Goal: Transaction & Acquisition: Book appointment/travel/reservation

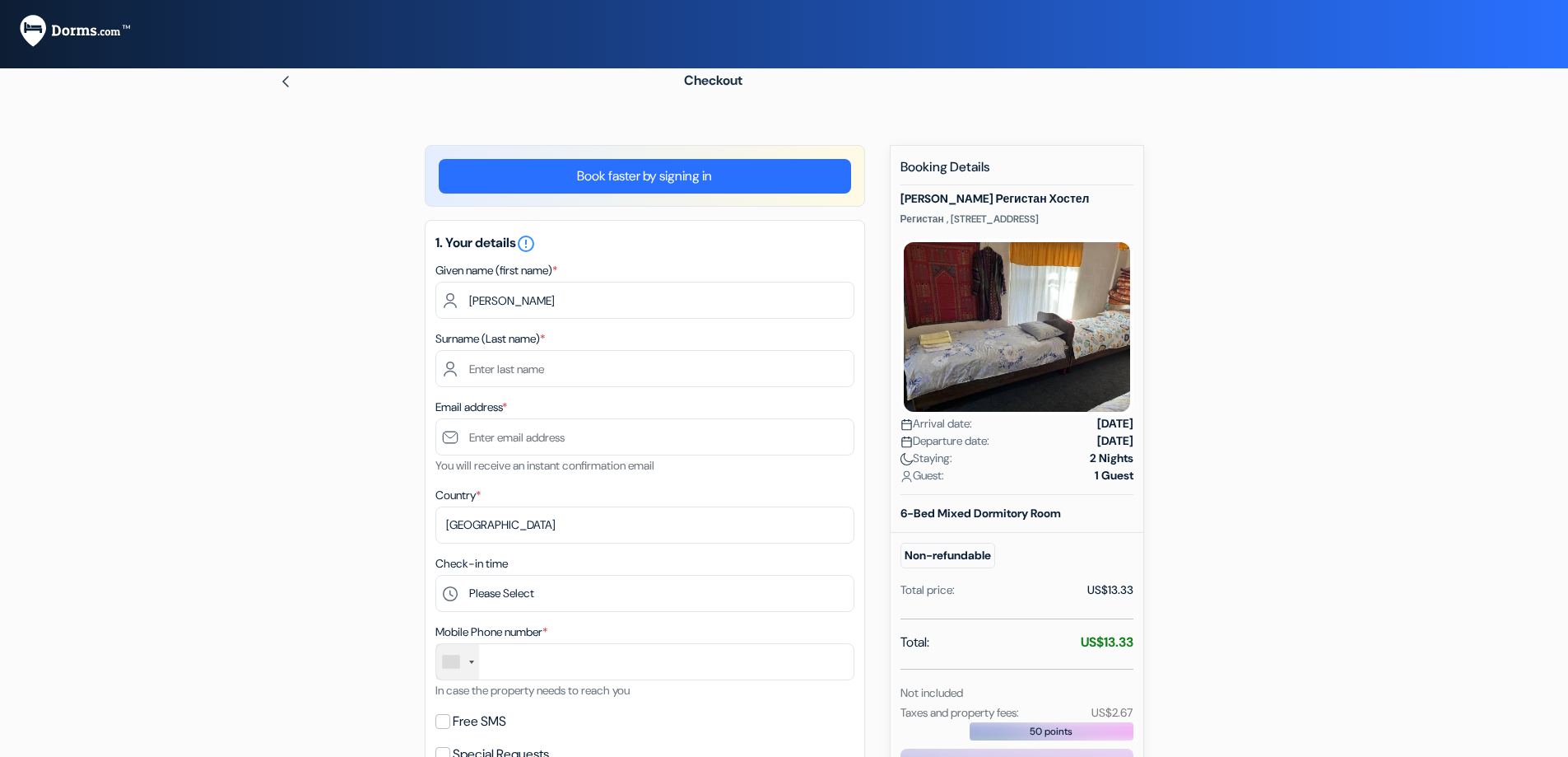
type input "[PERSON_NAME]"
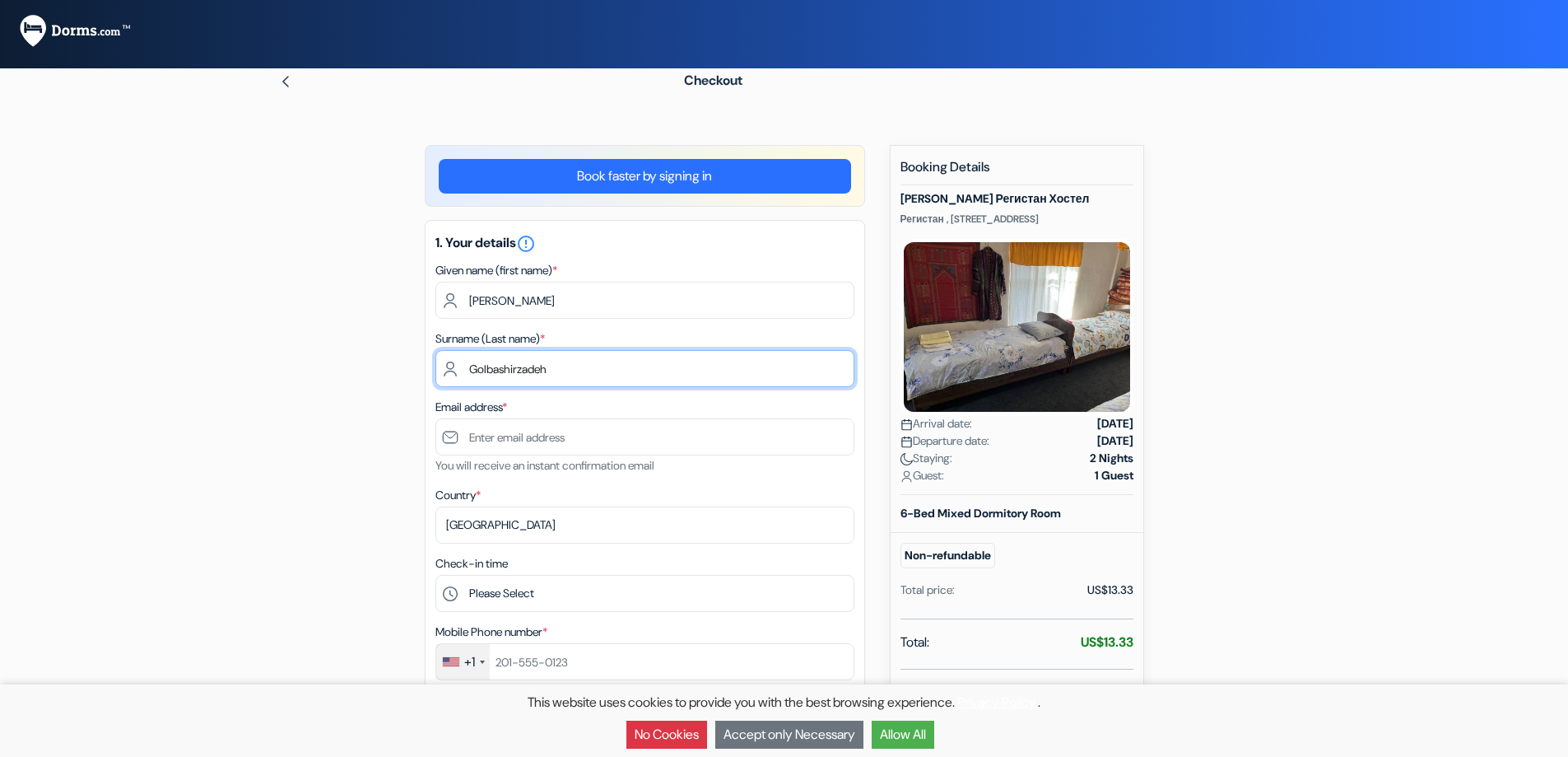
type input "Golbashirzadeh"
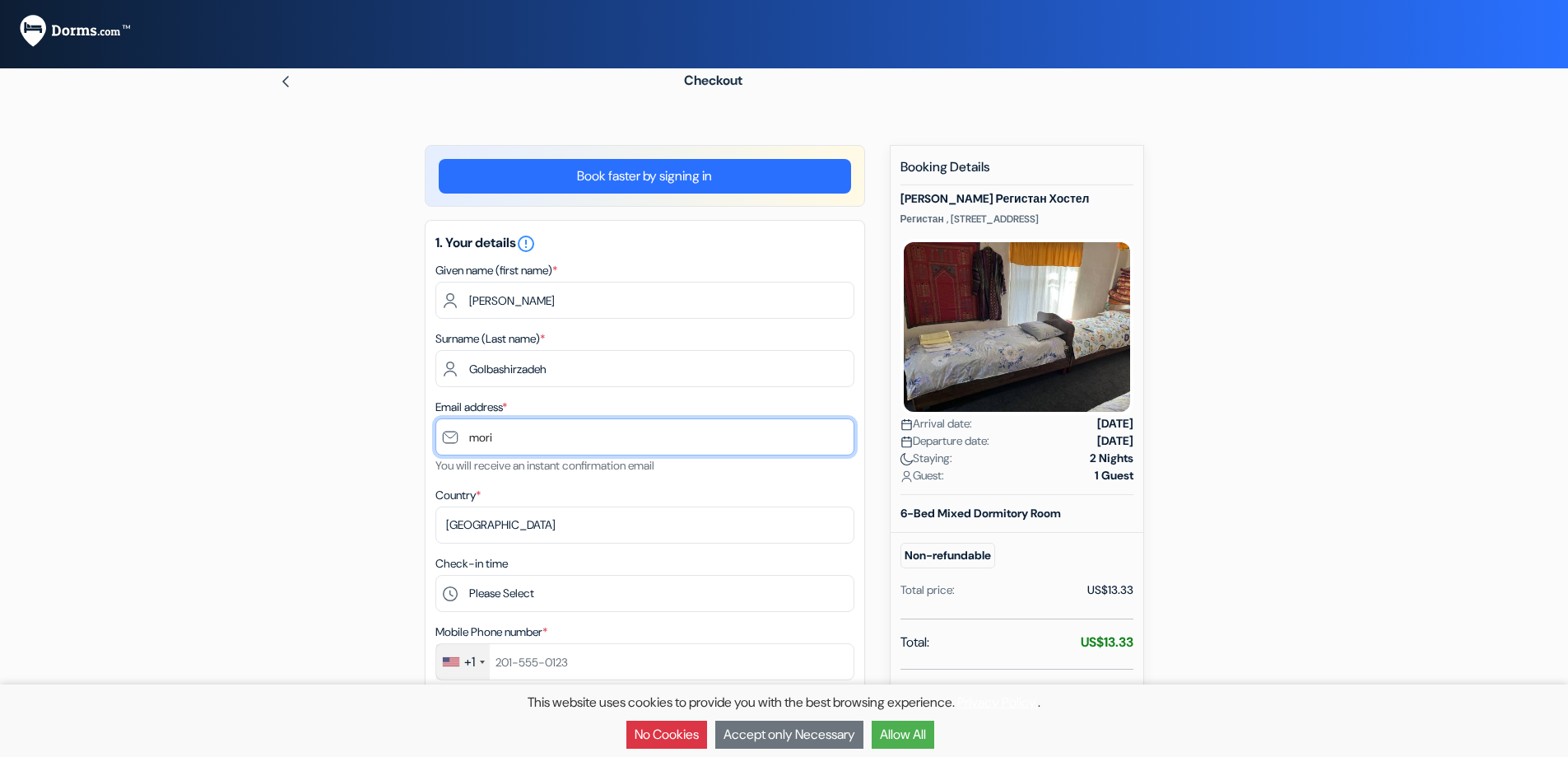
click at [522, 441] on input "mori" at bounding box center [645, 437] width 419 height 37
type input "[EMAIL_ADDRESS][DOMAIN_NAME]"
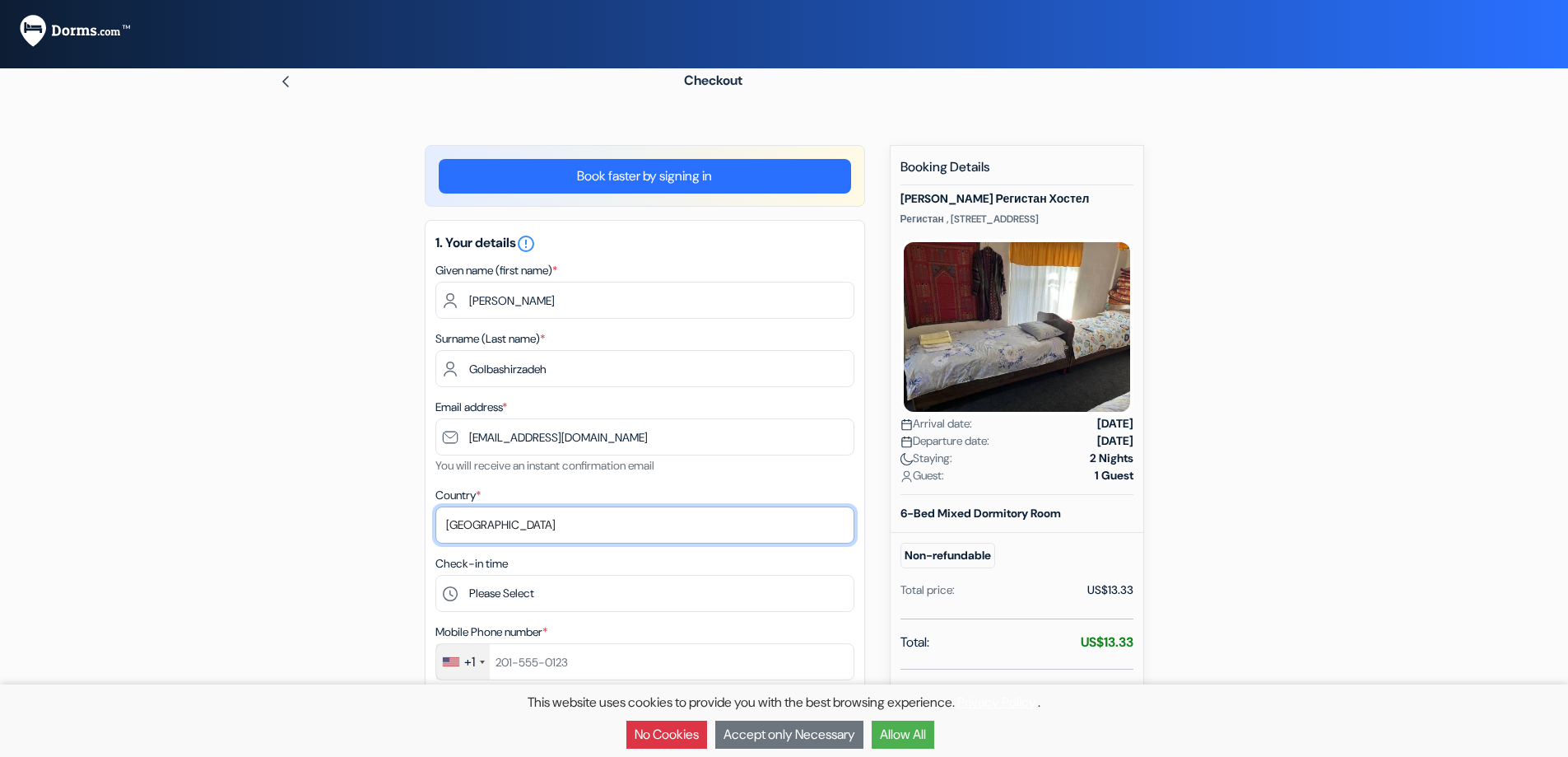
select select "ir"
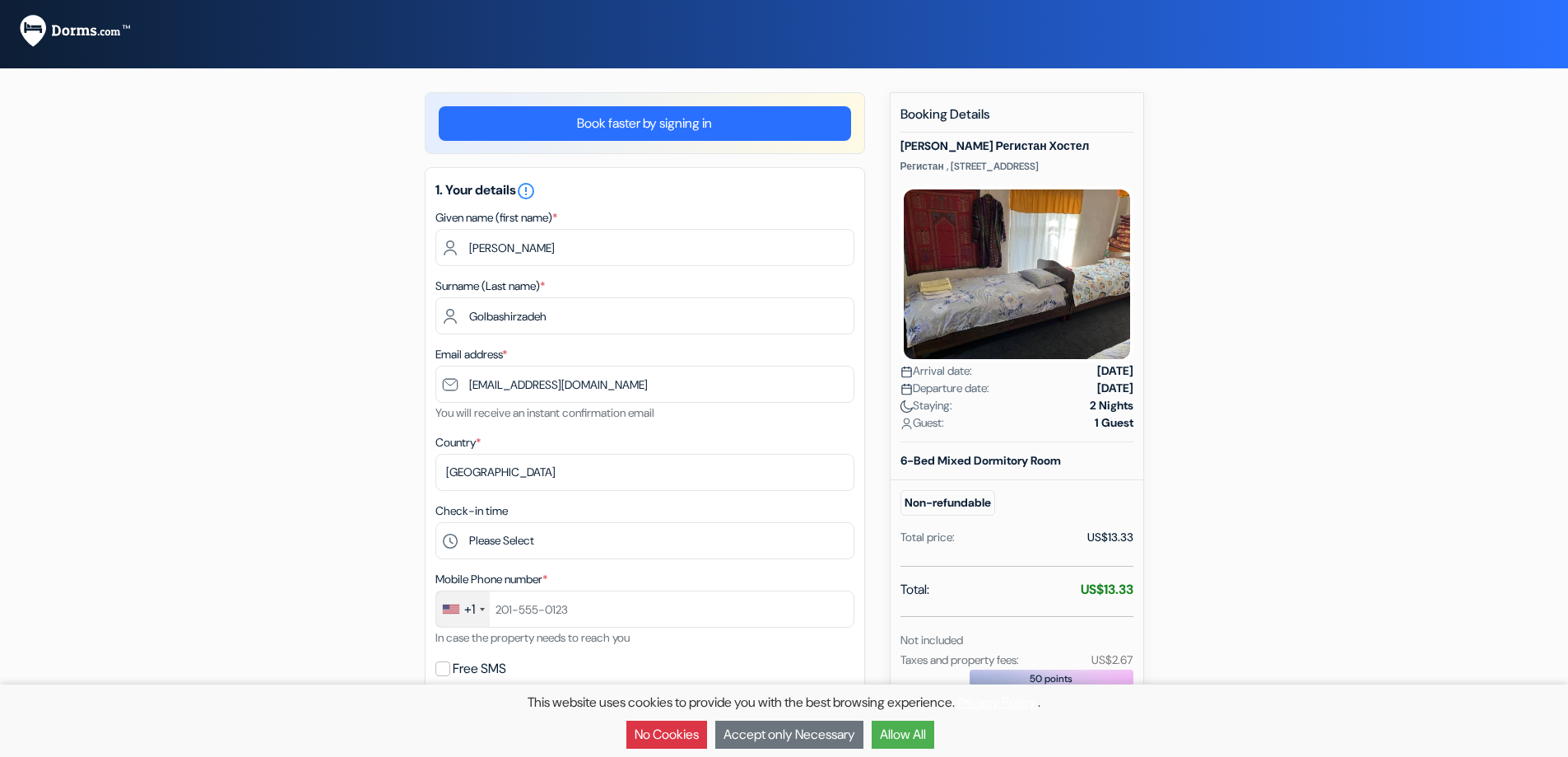
scroll to position [82, 0]
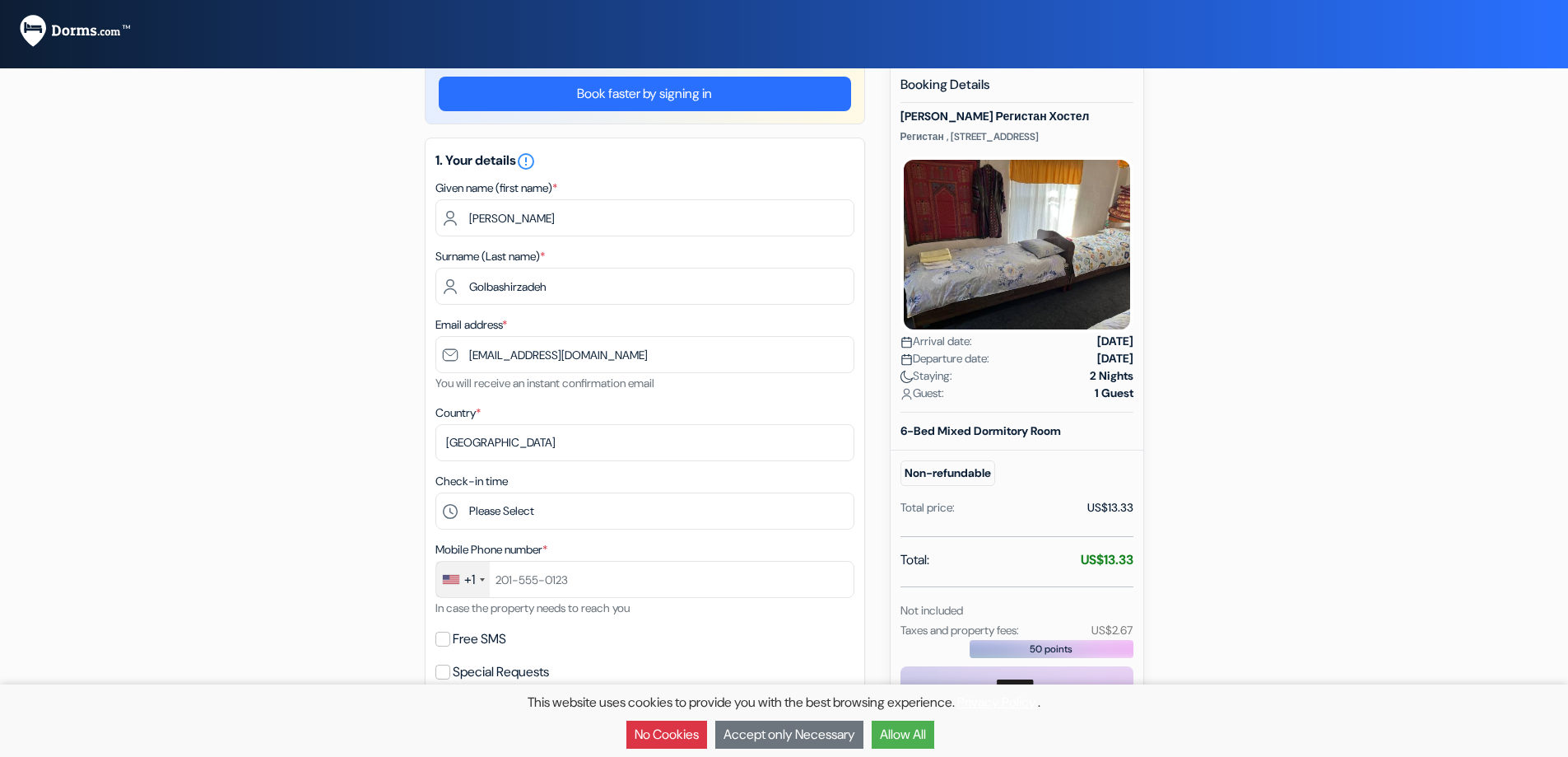
click at [458, 585] on div "+1" at bounding box center [462, 580] width 53 height 36
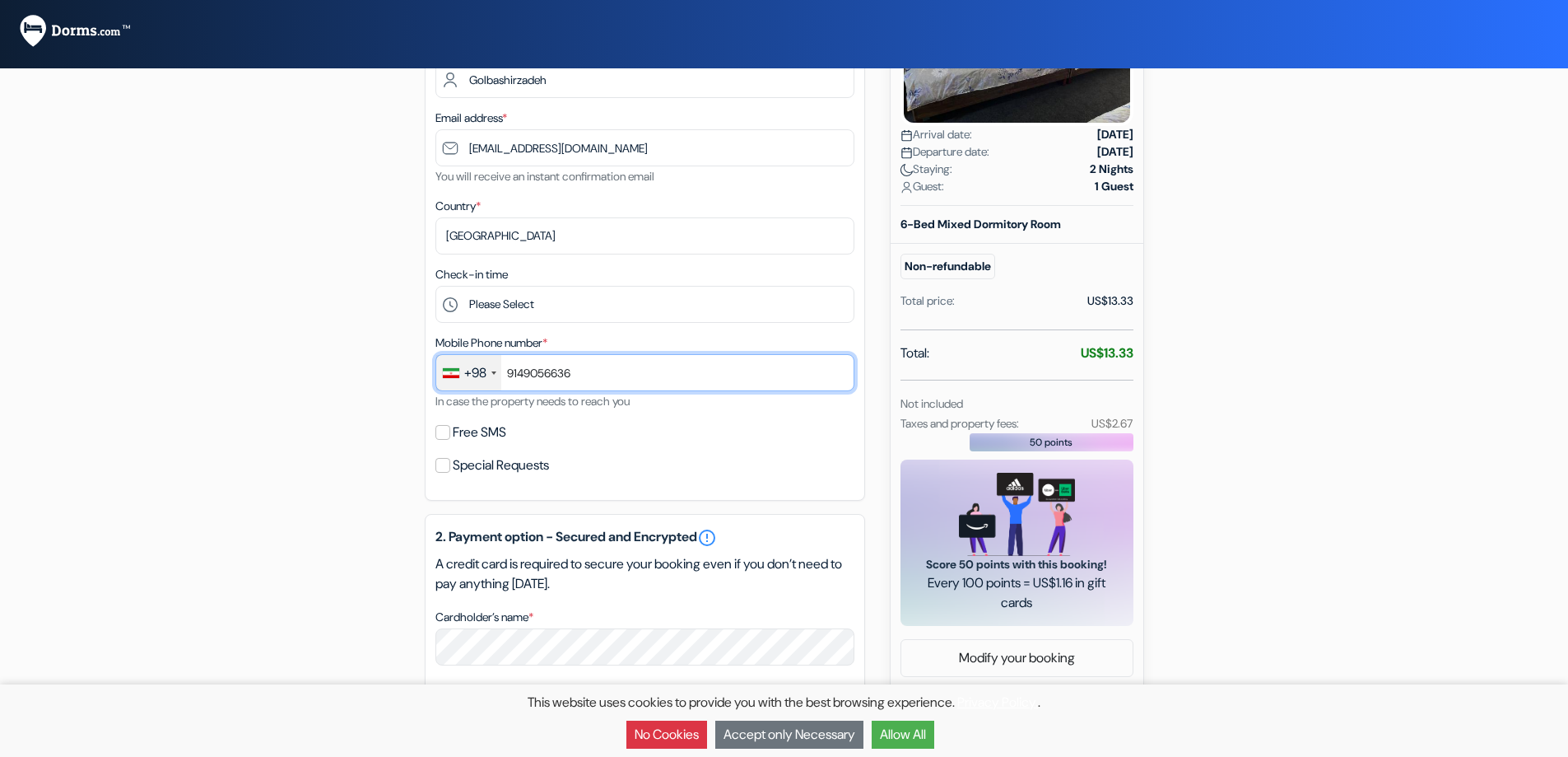
scroll to position [329, 0]
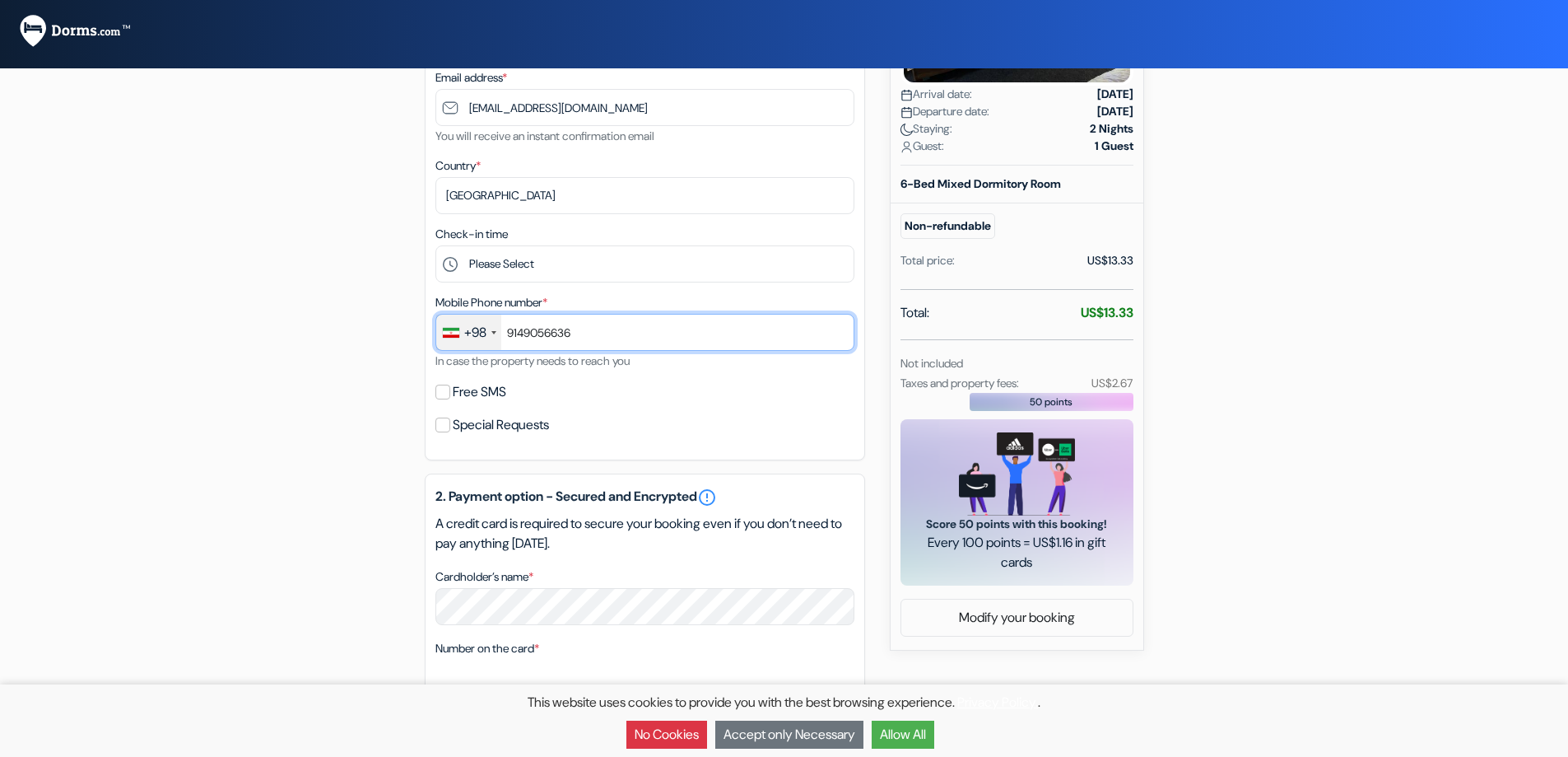
type input "9149056636"
click at [460, 384] on label "Free SMS" at bounding box center [479, 391] width 53 height 23
click at [451, 384] on input "Free SMS" at bounding box center [442, 391] width 14 height 14
checkbox input "true"
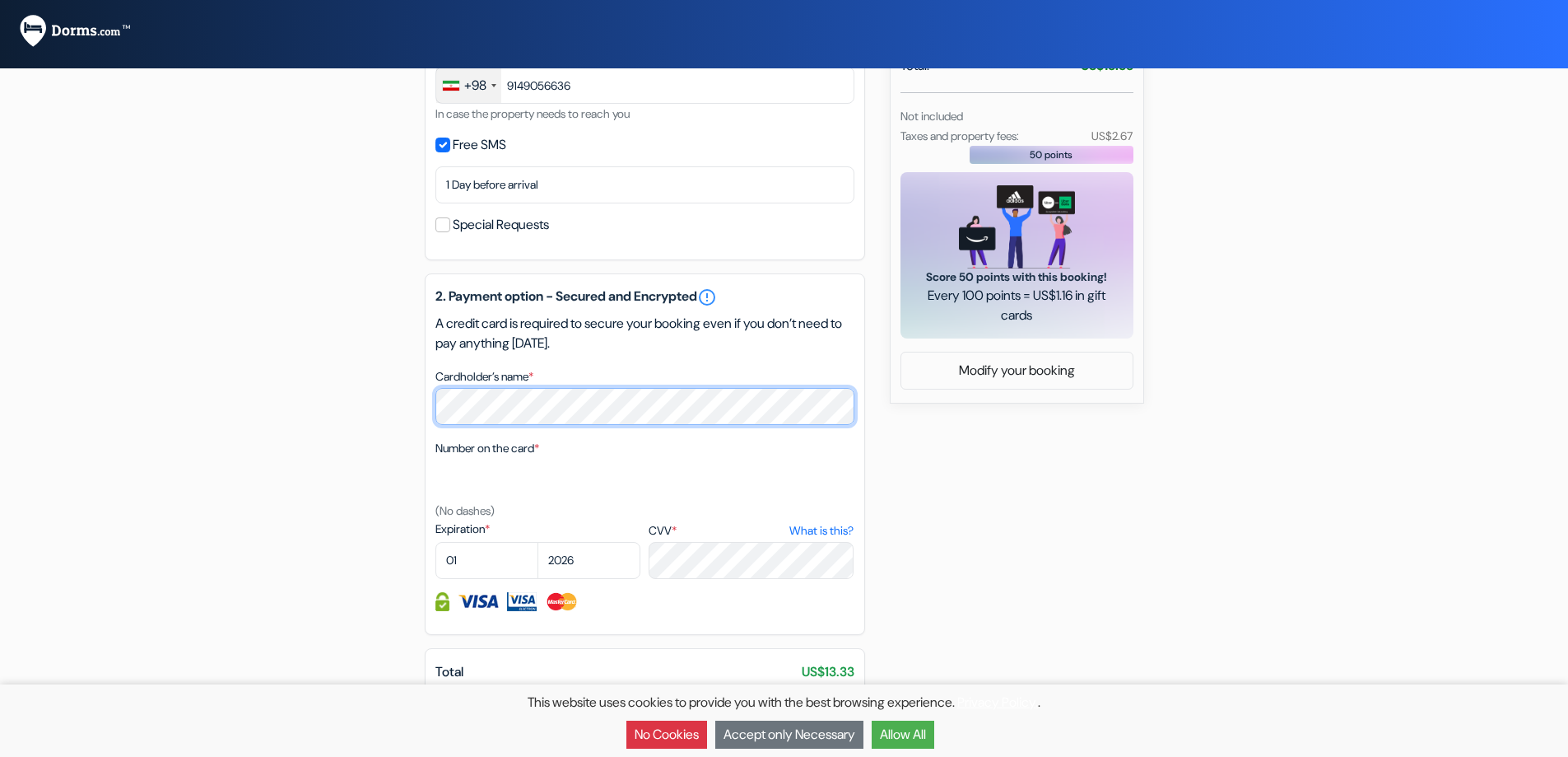
scroll to position [0, 0]
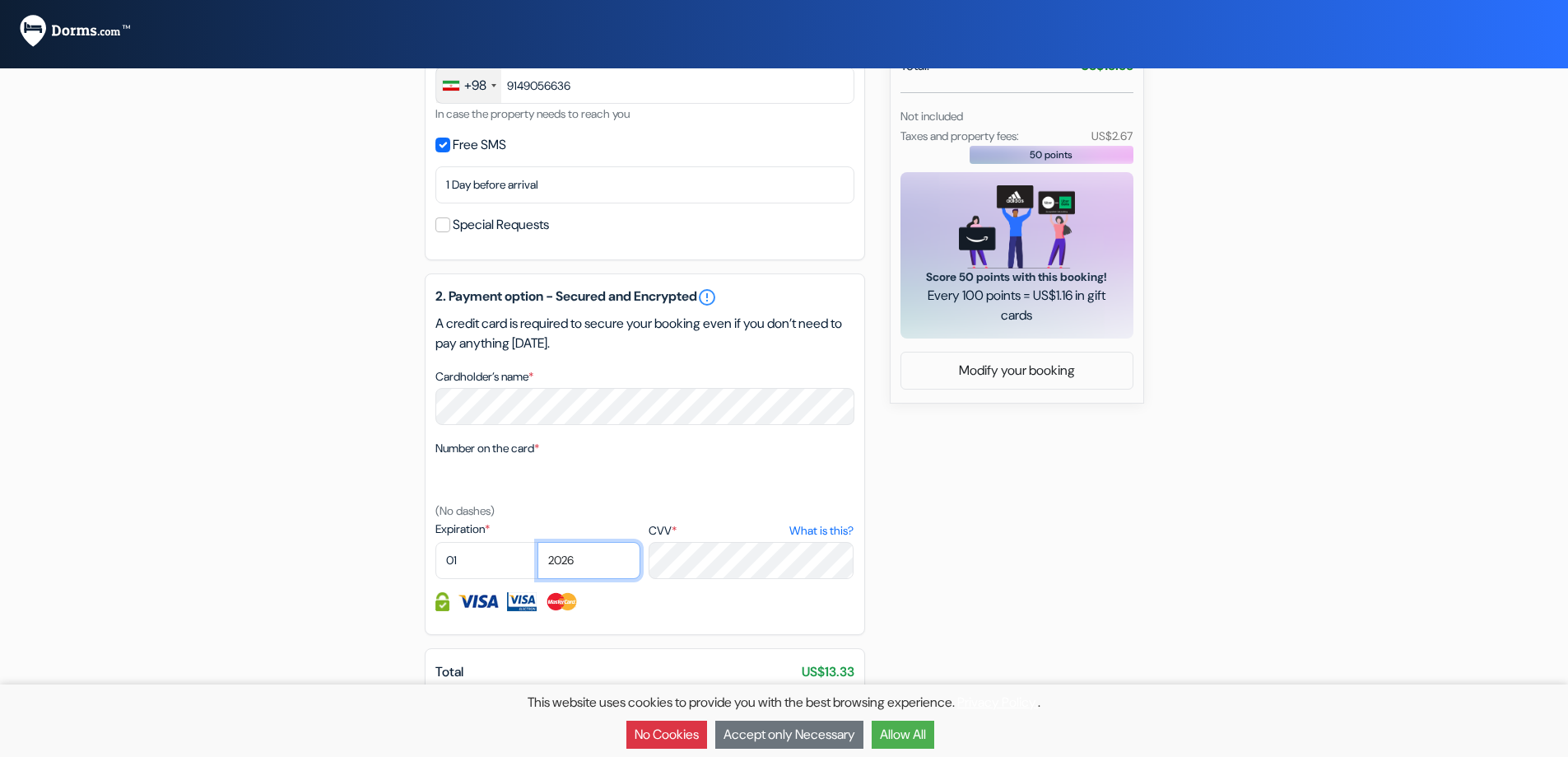
click at [574, 552] on select "2025 2026 2027 2028 2029 2030 2031 2032 2033 2034 2035 2036 2037 2038 2039 2040…" at bounding box center [589, 560] width 103 height 37
select select "2029"
click at [538, 541] on select "2025 2026 2027 2028 2029 2030 2031 2032 2033 2034 2035 2036 2037 2038 2039 2040…" at bounding box center [589, 560] width 103 height 37
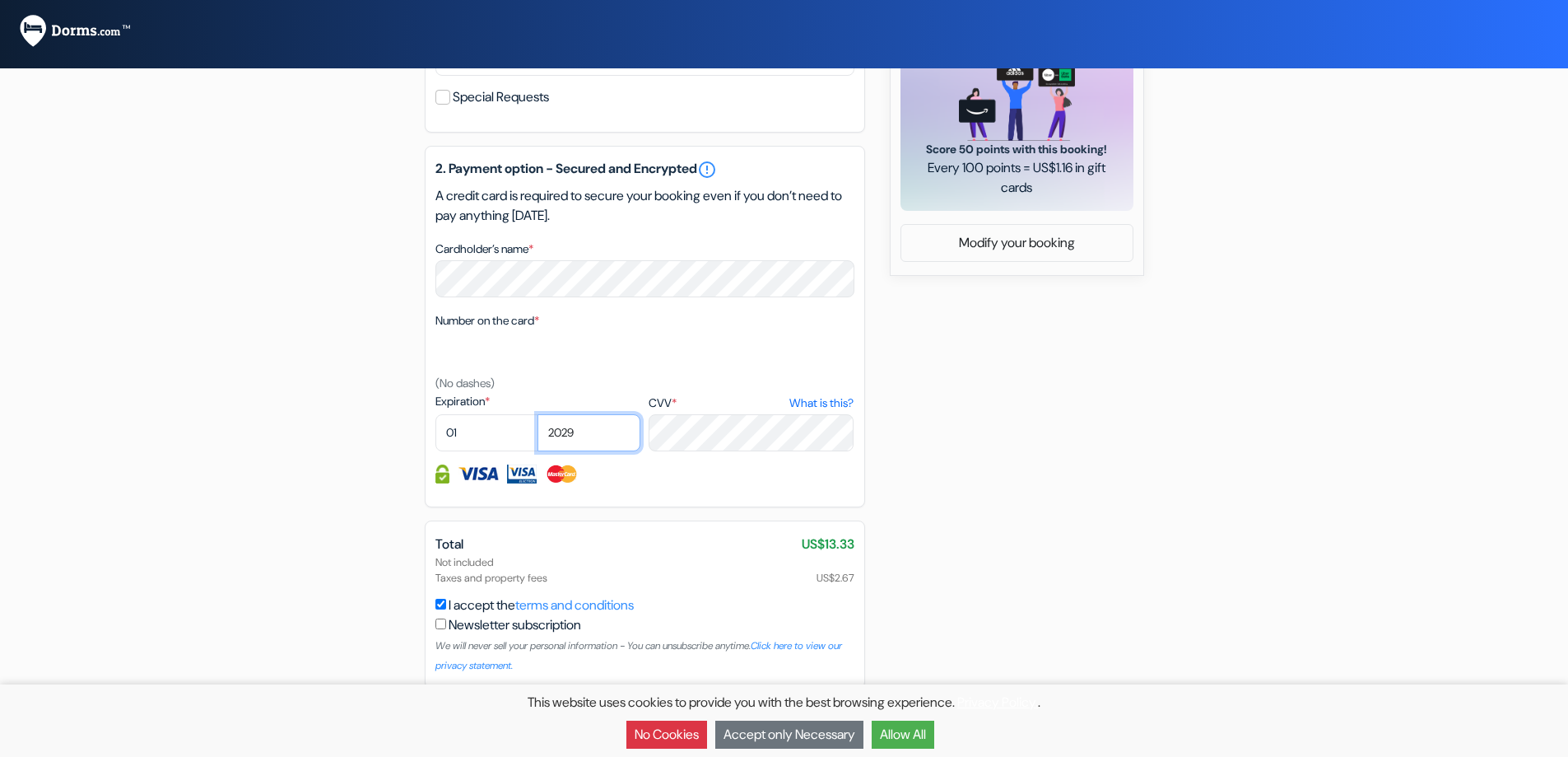
scroll to position [706, 0]
click at [926, 730] on button "Allow All" at bounding box center [903, 734] width 63 height 28
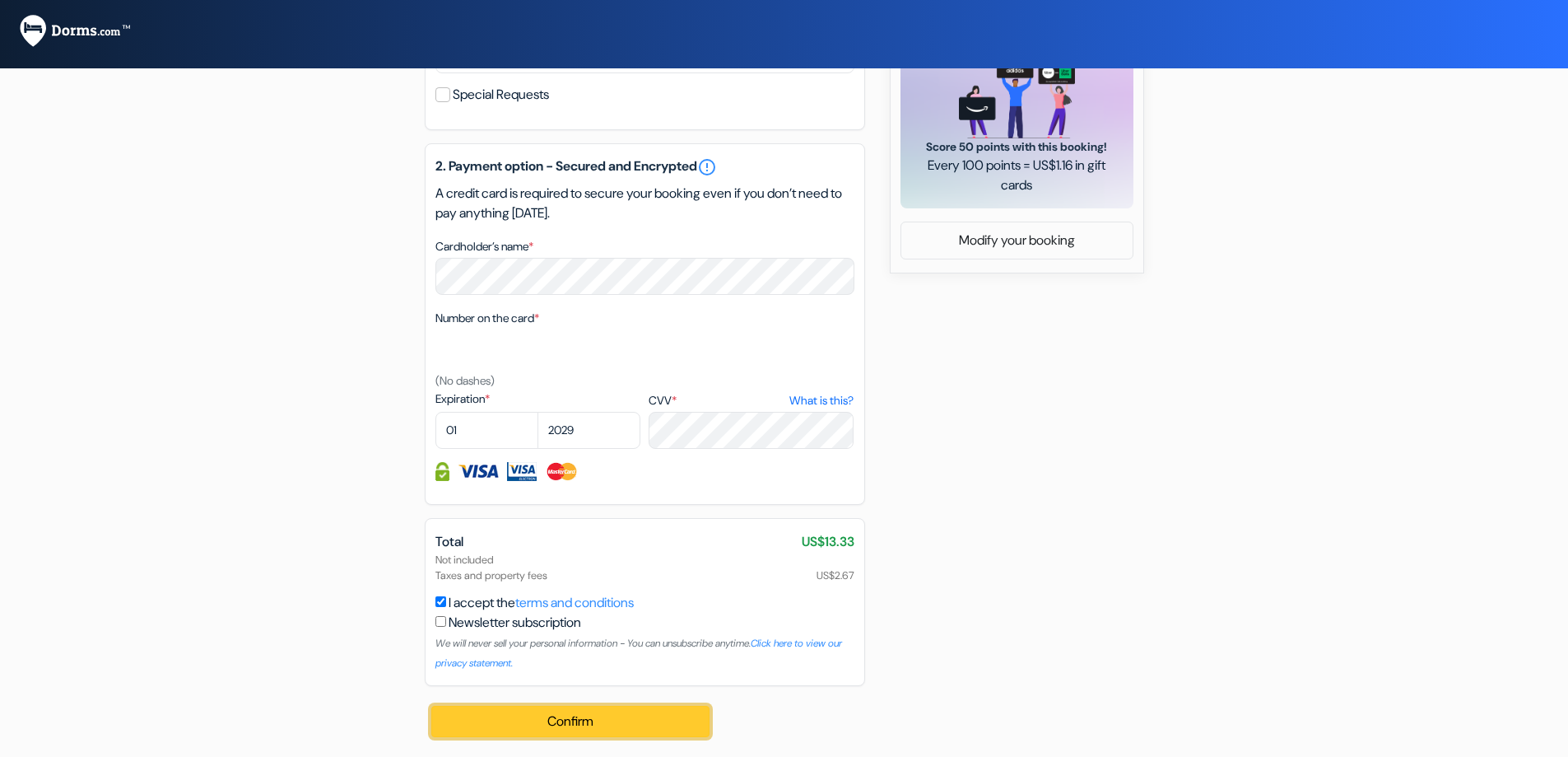
click at [559, 721] on button "Confirm Loading..." at bounding box center [570, 721] width 279 height 31
click at [634, 721] on button "Confirm Loading..." at bounding box center [570, 721] width 279 height 31
click at [624, 717] on button "Confirm Loading..." at bounding box center [570, 721] width 279 height 31
click at [592, 738] on div "Confirm Loading... Processing request ..." at bounding box center [572, 721] width 294 height 70
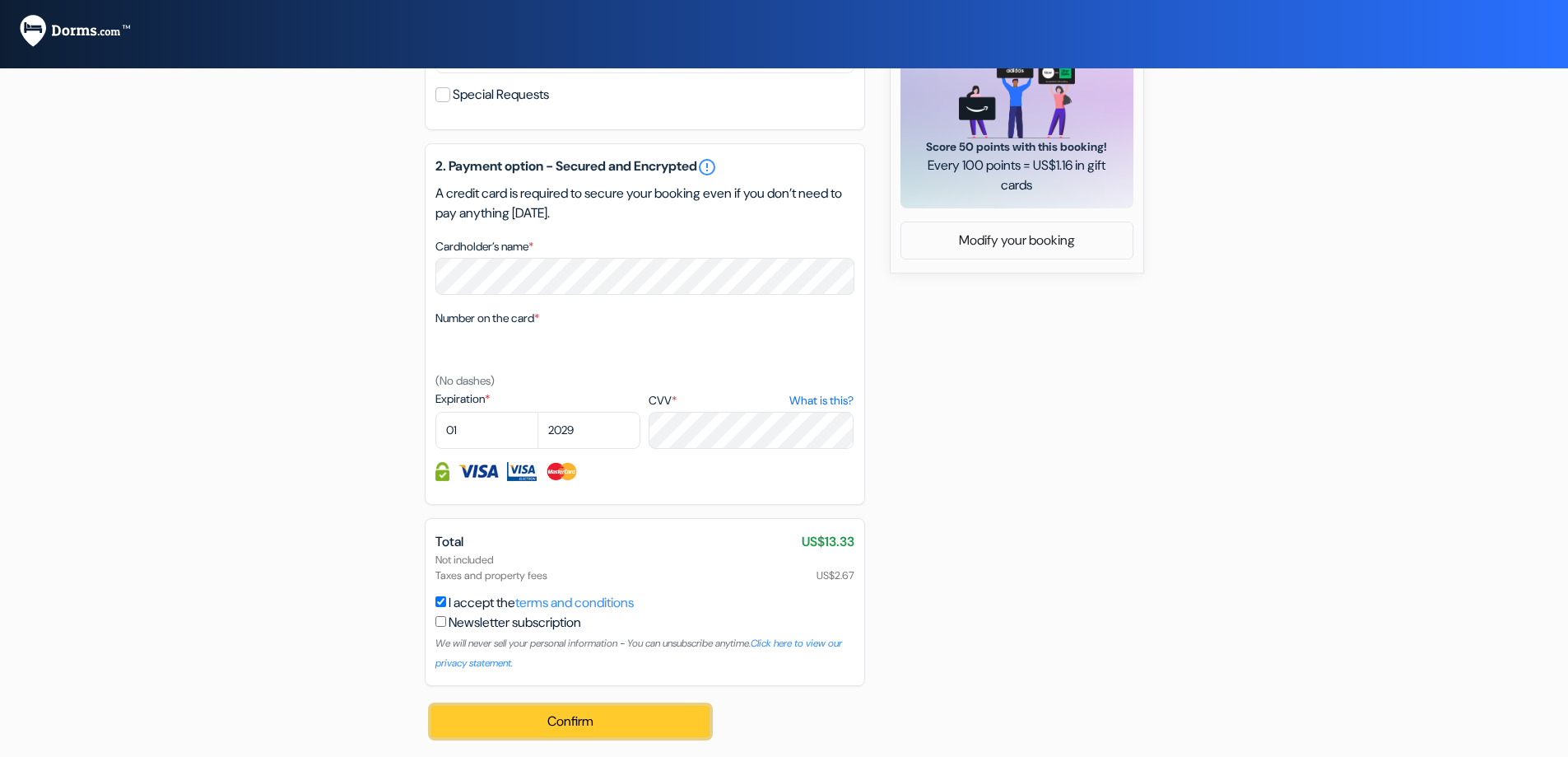
click at [599, 710] on button "Confirm Loading..." at bounding box center [570, 721] width 279 height 31
click at [597, 722] on div "Confirm Loading... Processing request ..." at bounding box center [572, 722] width 294 height 73
click at [600, 723] on button "Confirm Loading..." at bounding box center [570, 721] width 279 height 31
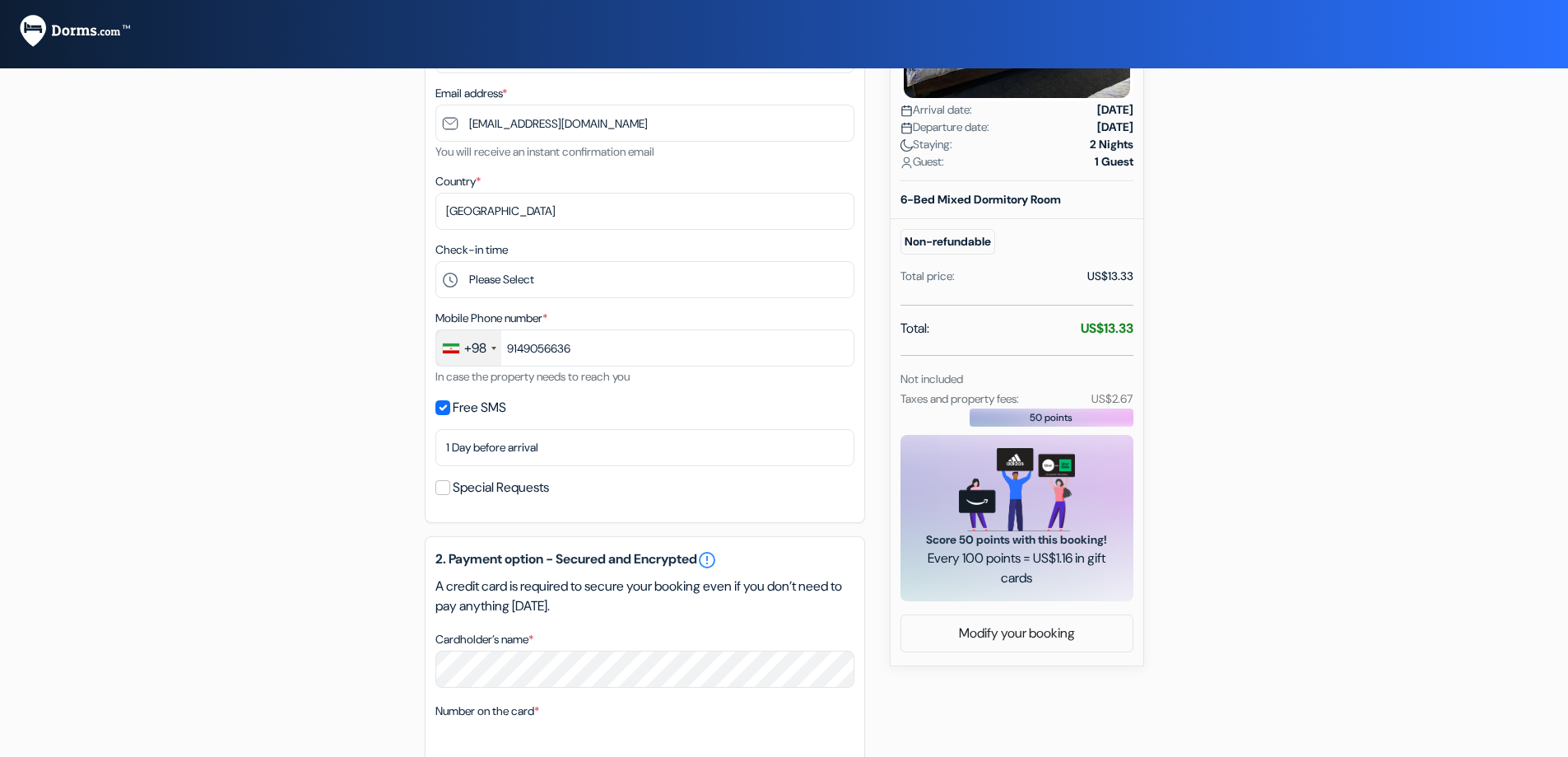
scroll to position [294, 0]
